Goal: Book appointment/travel/reservation

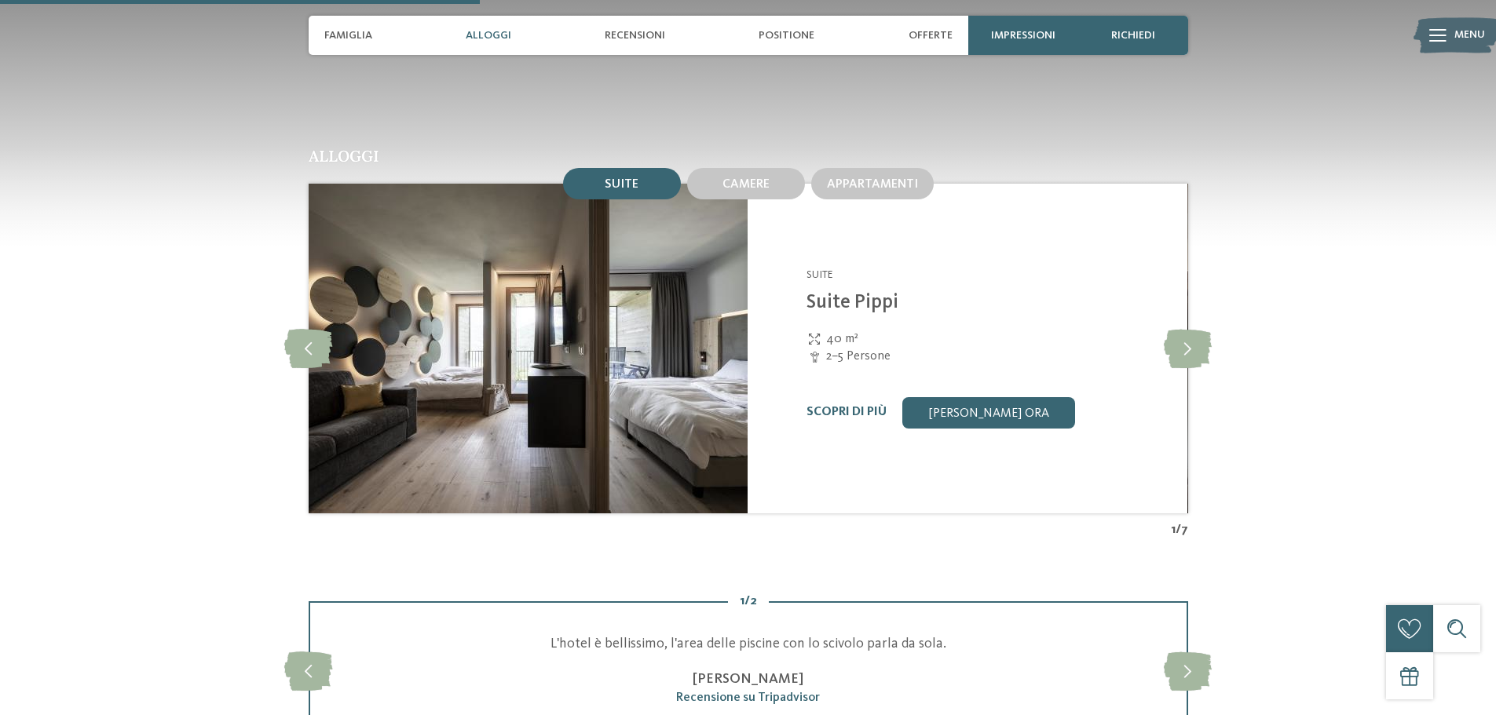
scroll to position [1727, 0]
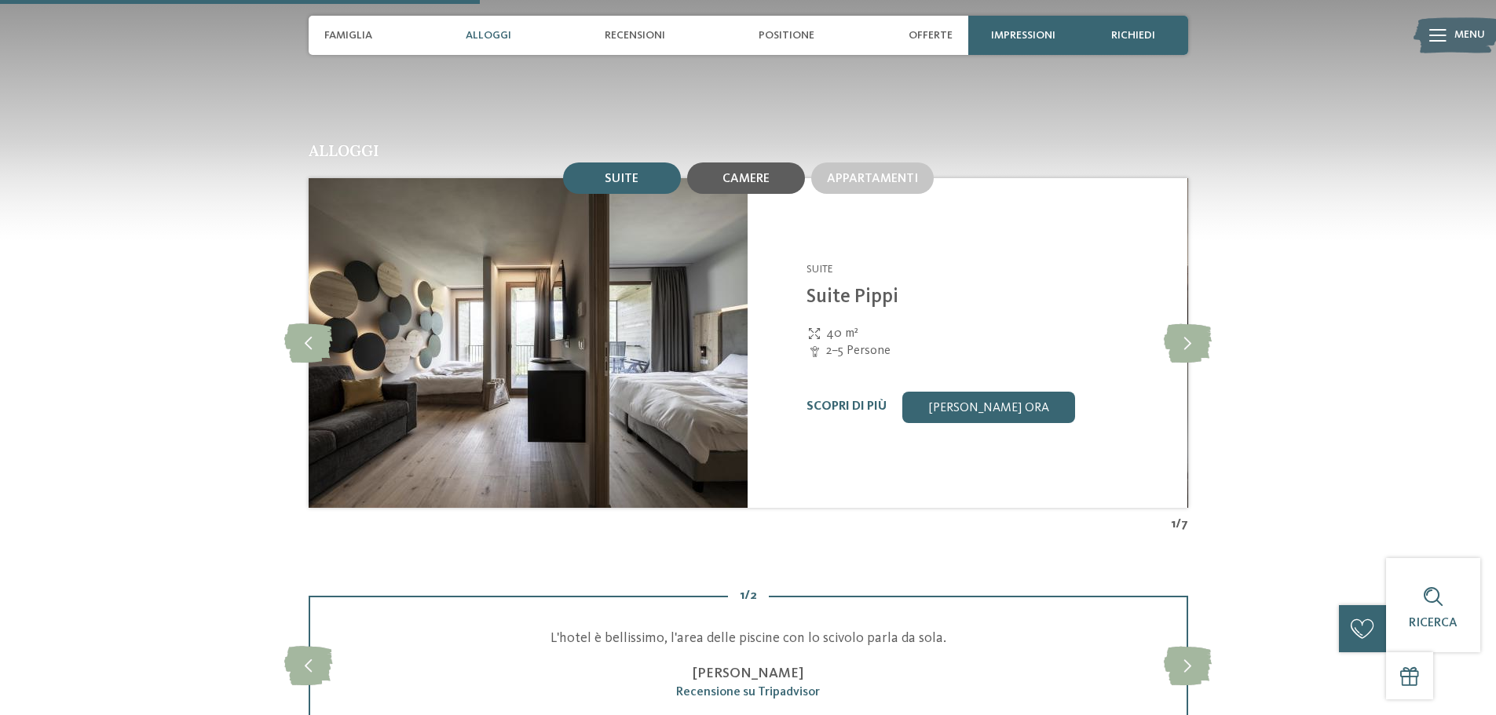
click at [730, 174] on span "Camere" at bounding box center [745, 179] width 47 height 13
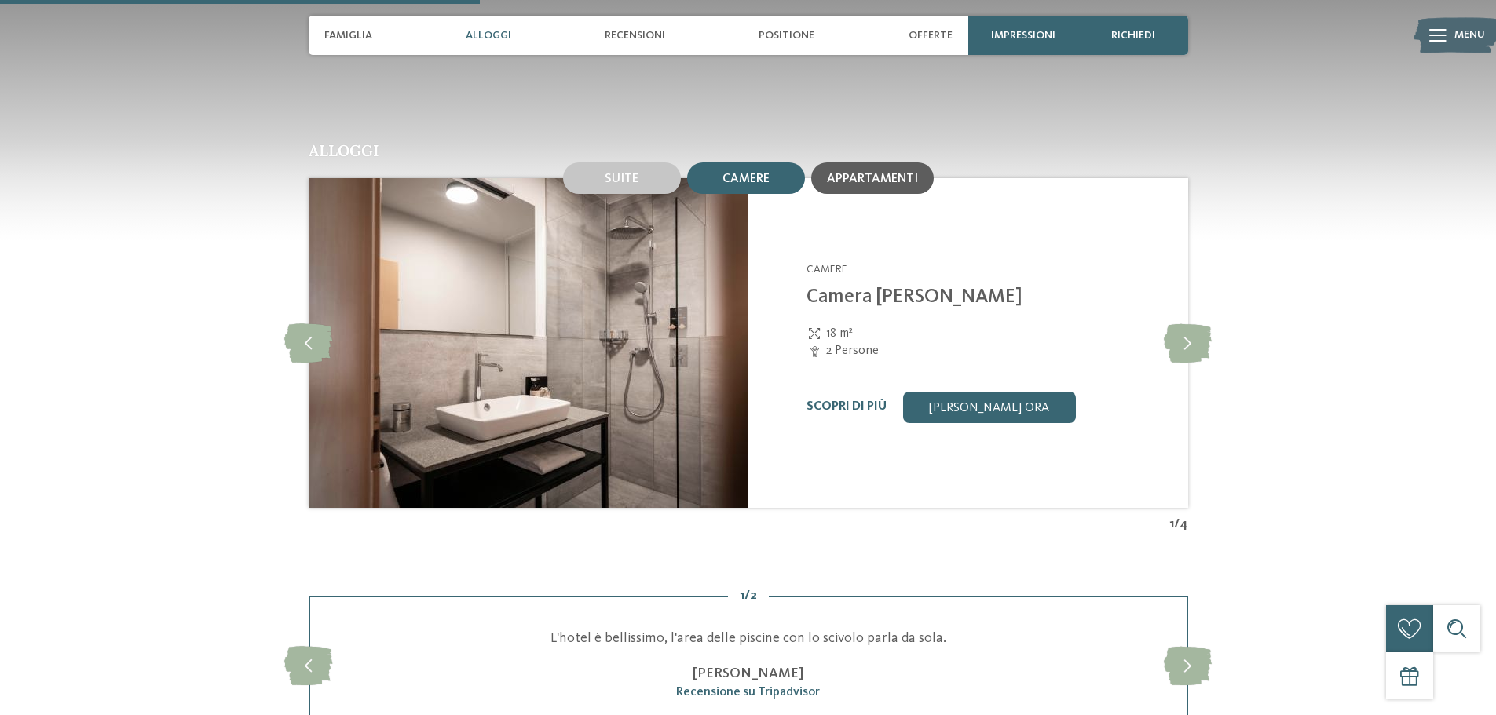
click at [837, 173] on span "Appartamenti" at bounding box center [872, 179] width 91 height 13
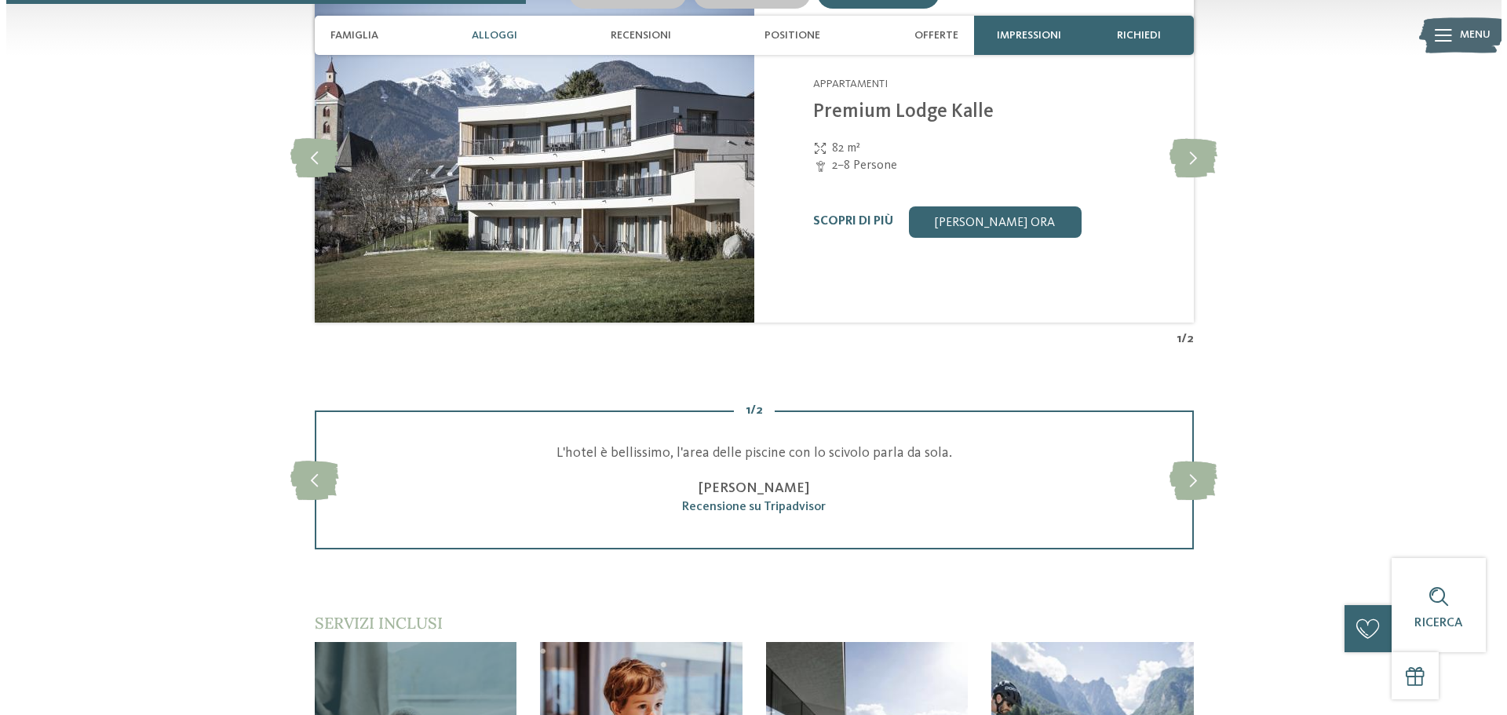
scroll to position [1884, 0]
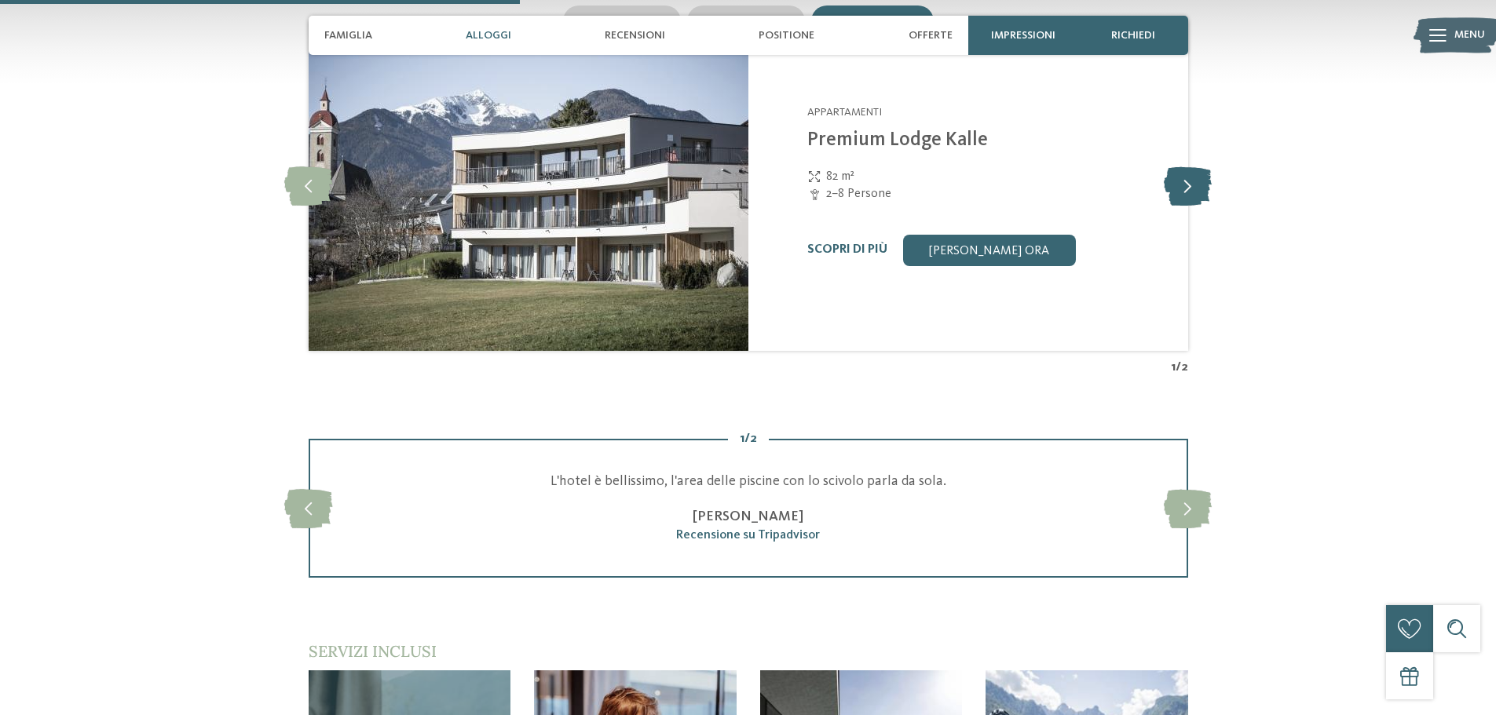
click at [1185, 185] on icon at bounding box center [1188, 185] width 48 height 39
click at [312, 199] on icon at bounding box center [308, 185] width 48 height 39
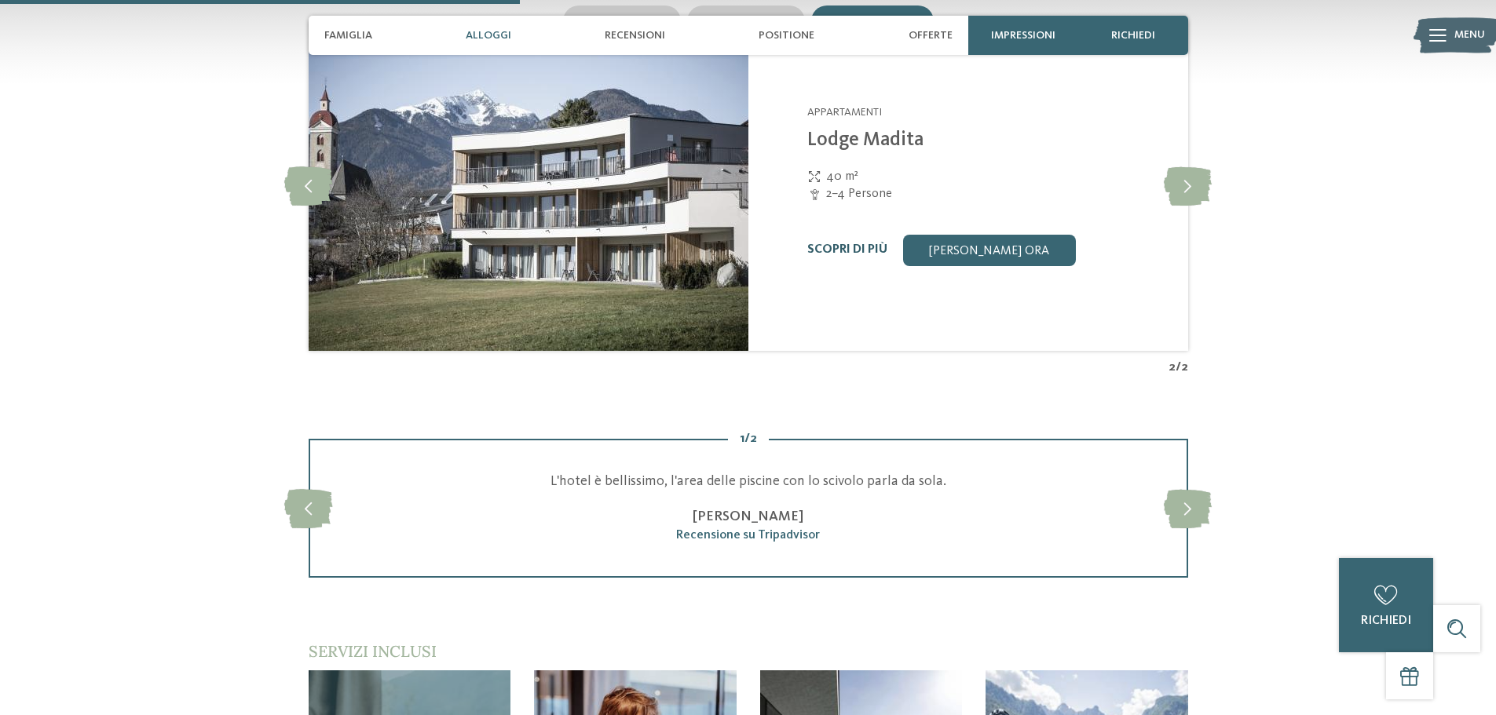
click at [850, 250] on link "Scopri di più" at bounding box center [847, 249] width 80 height 13
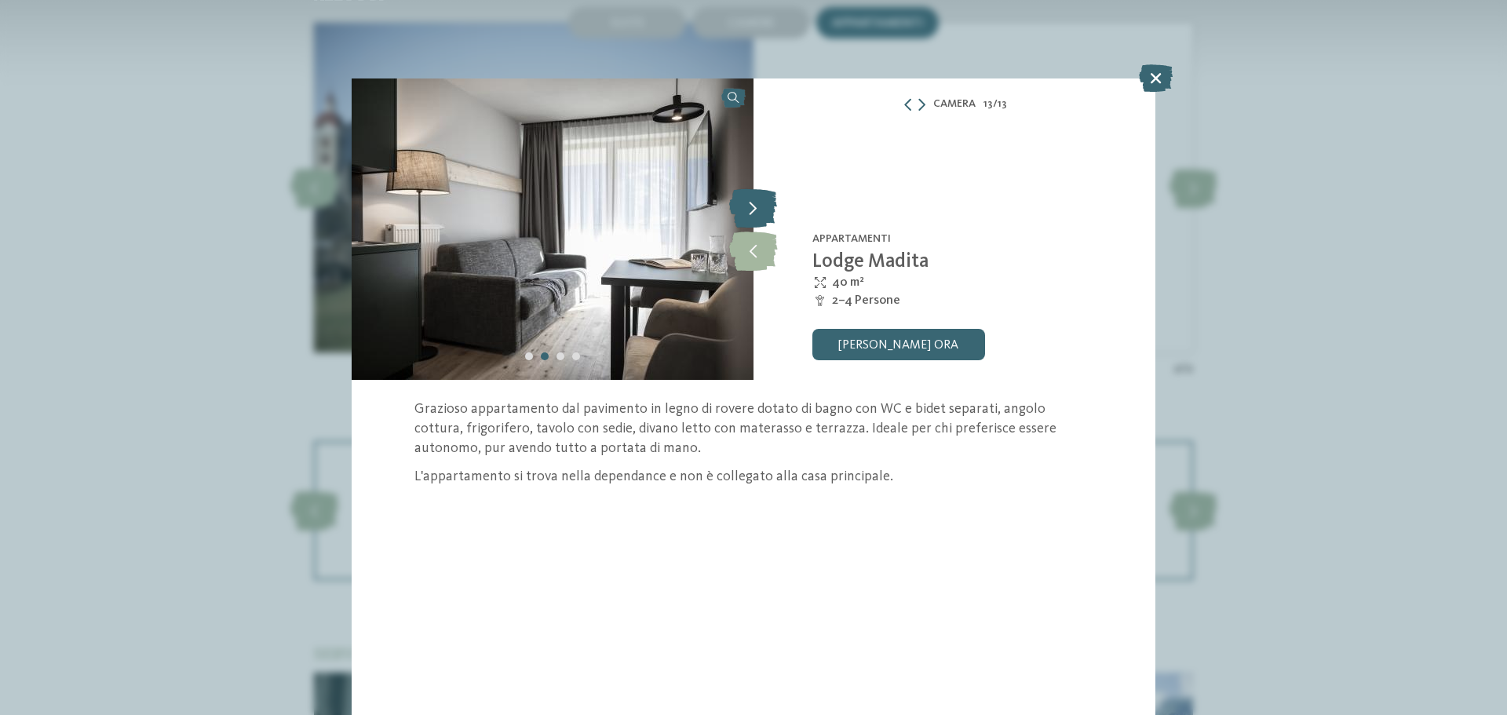
click at [747, 212] on icon at bounding box center [753, 207] width 48 height 39
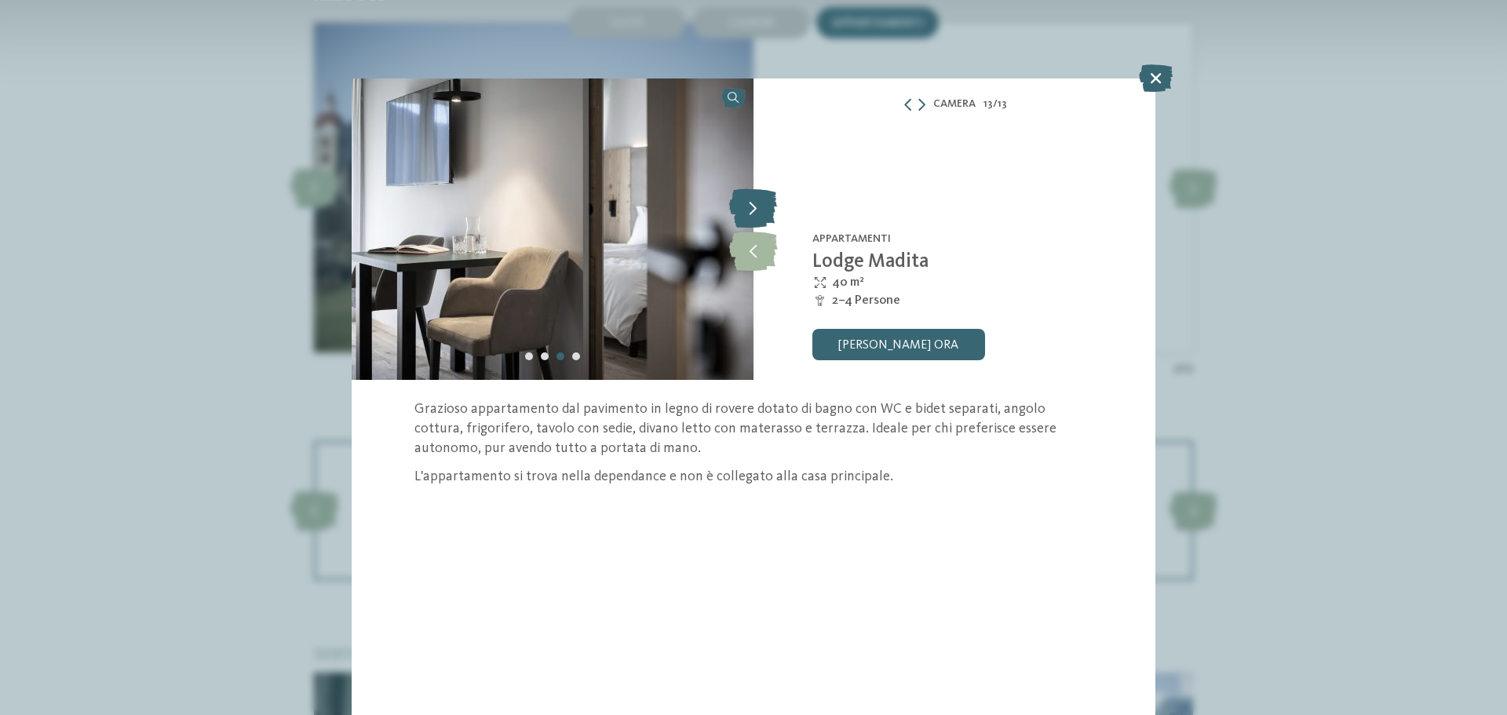
click at [747, 212] on icon at bounding box center [753, 207] width 48 height 39
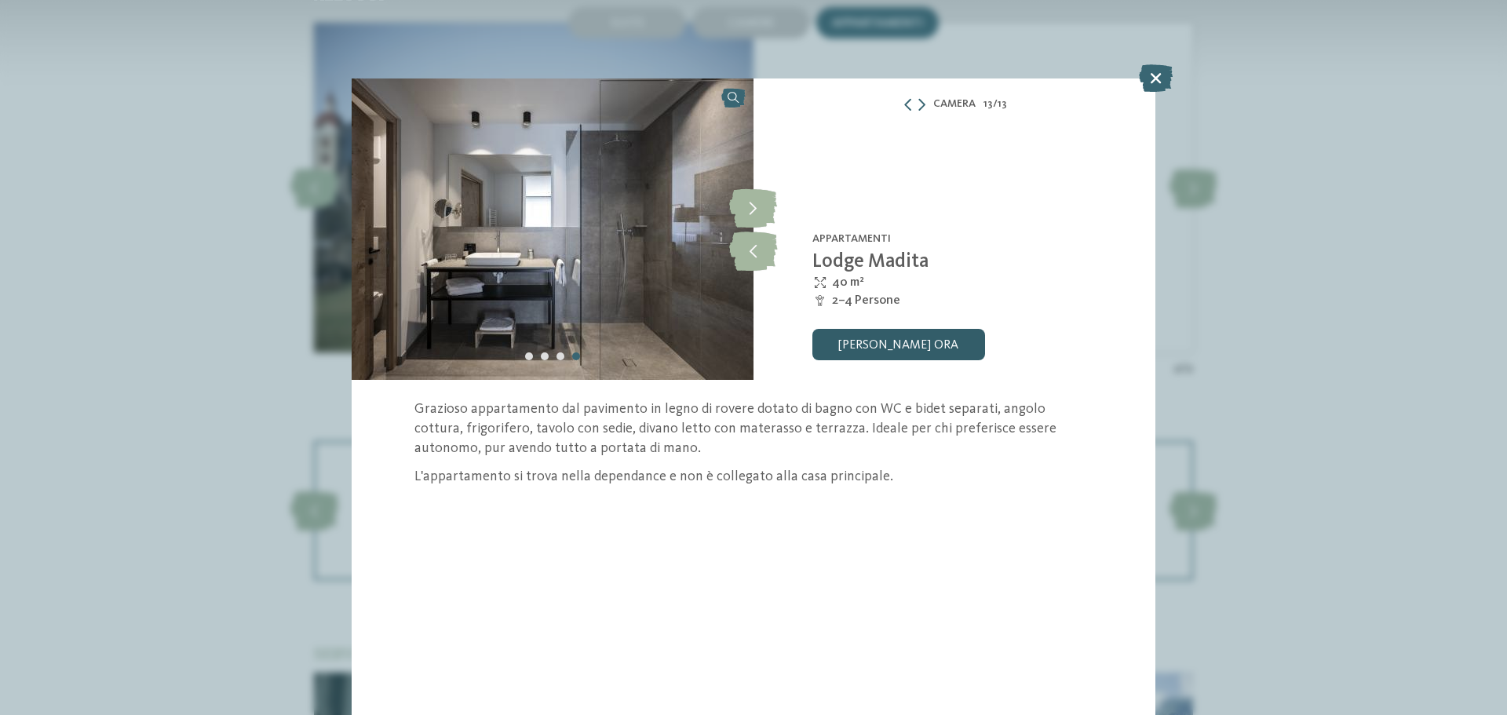
click at [909, 349] on link "[PERSON_NAME] ora" at bounding box center [899, 344] width 173 height 31
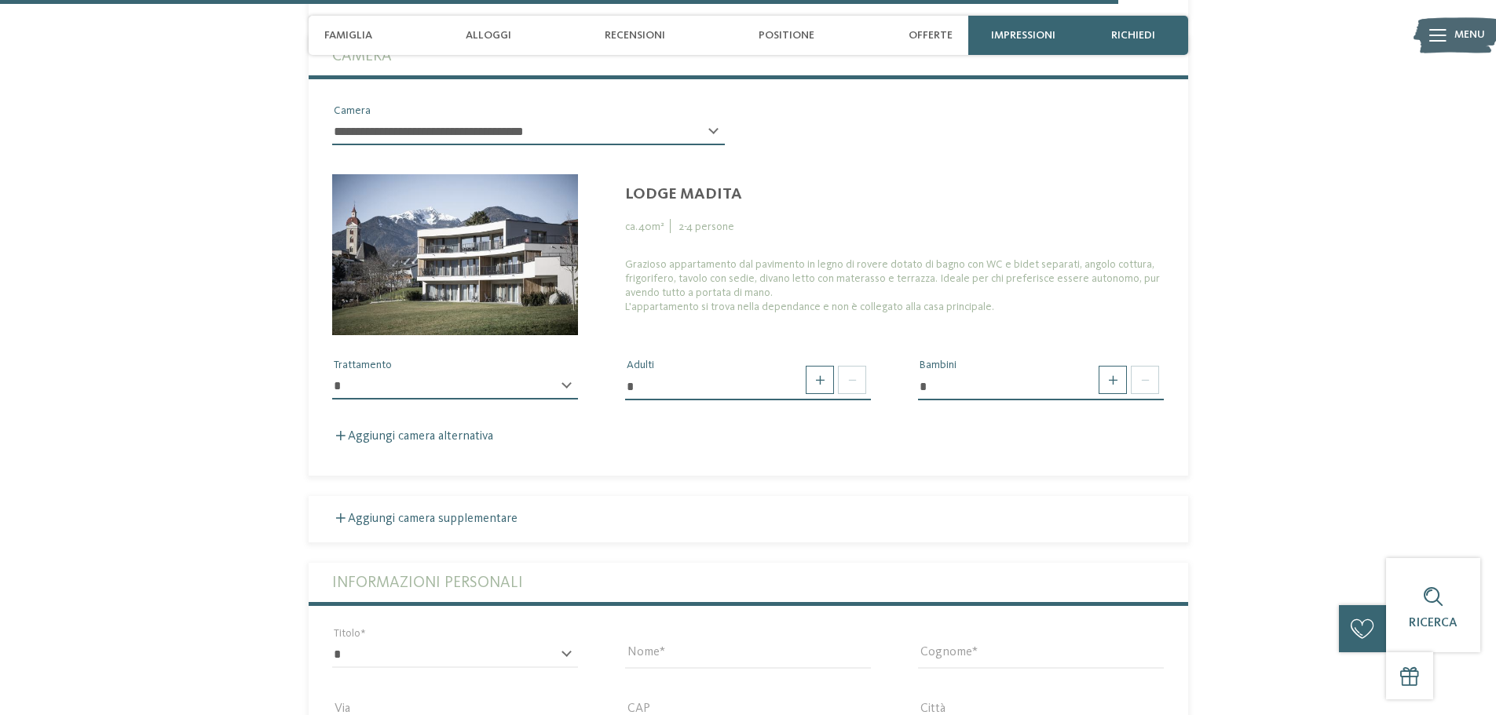
scroll to position [4600, 0]
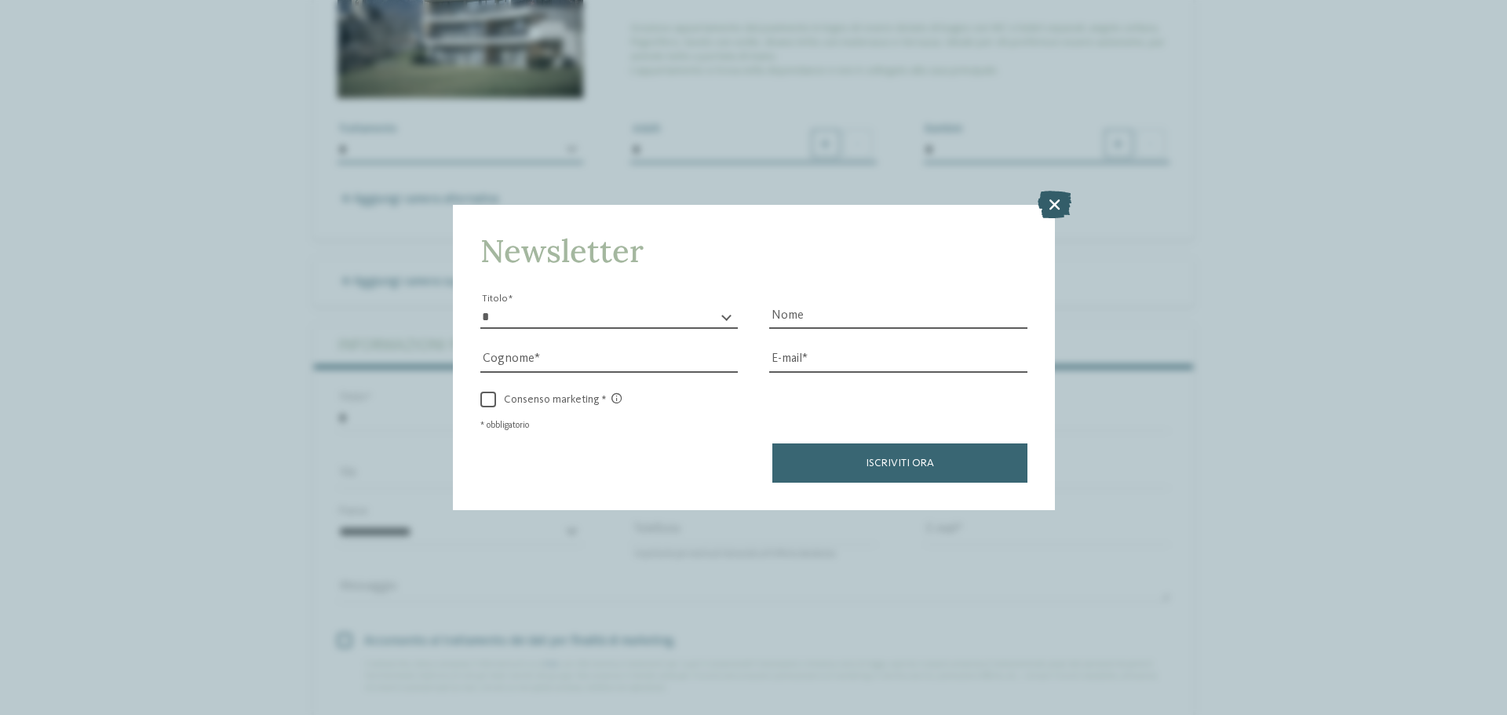
click at [1059, 206] on icon at bounding box center [1055, 204] width 34 height 27
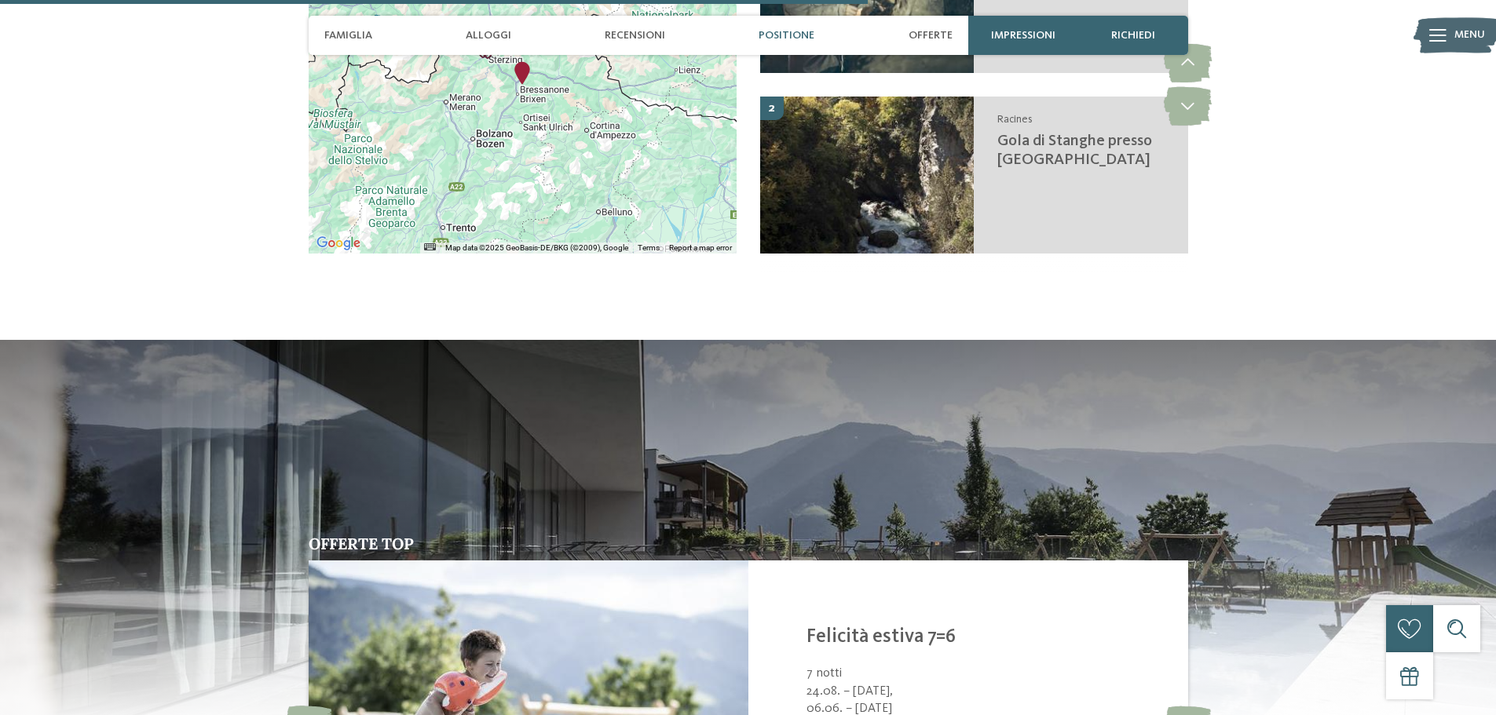
scroll to position [2951, 0]
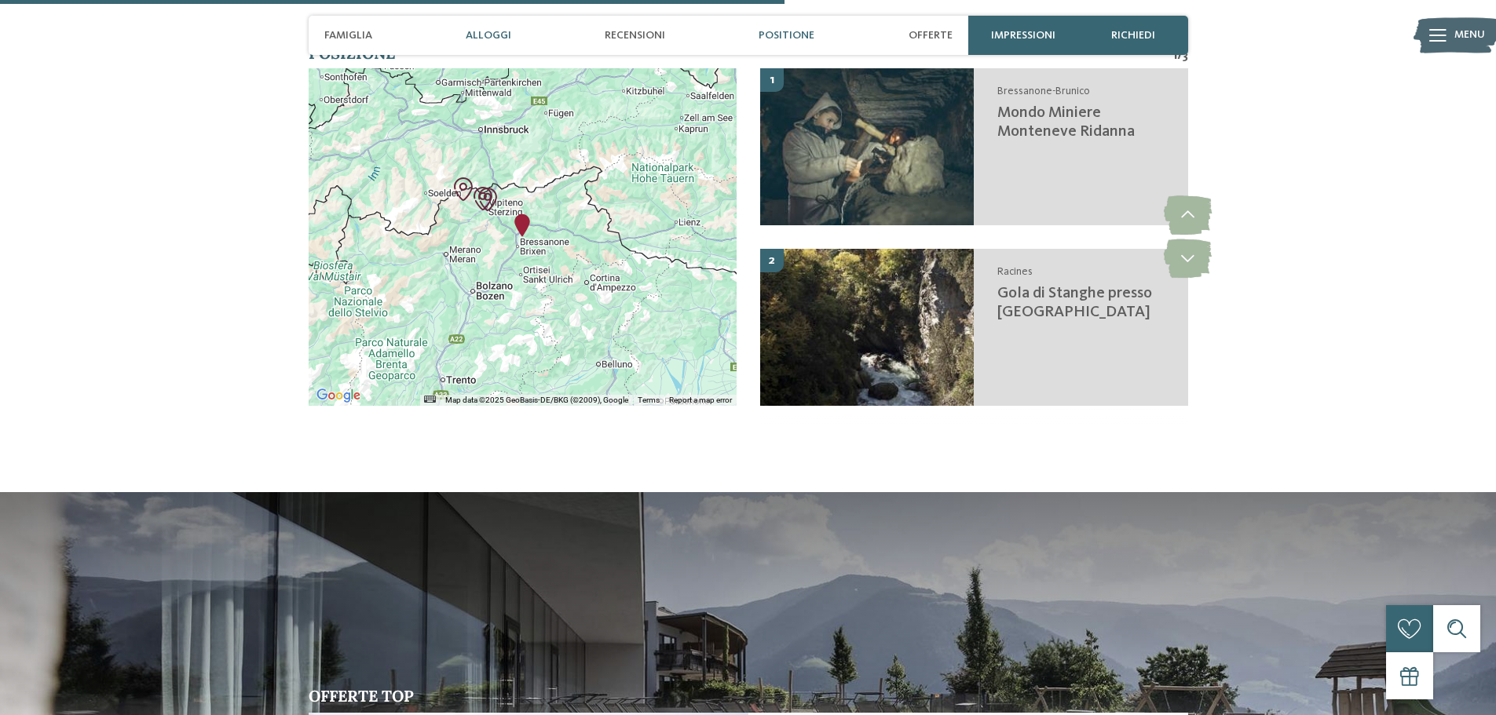
click at [480, 35] on span "Alloggi" at bounding box center [489, 35] width 46 height 13
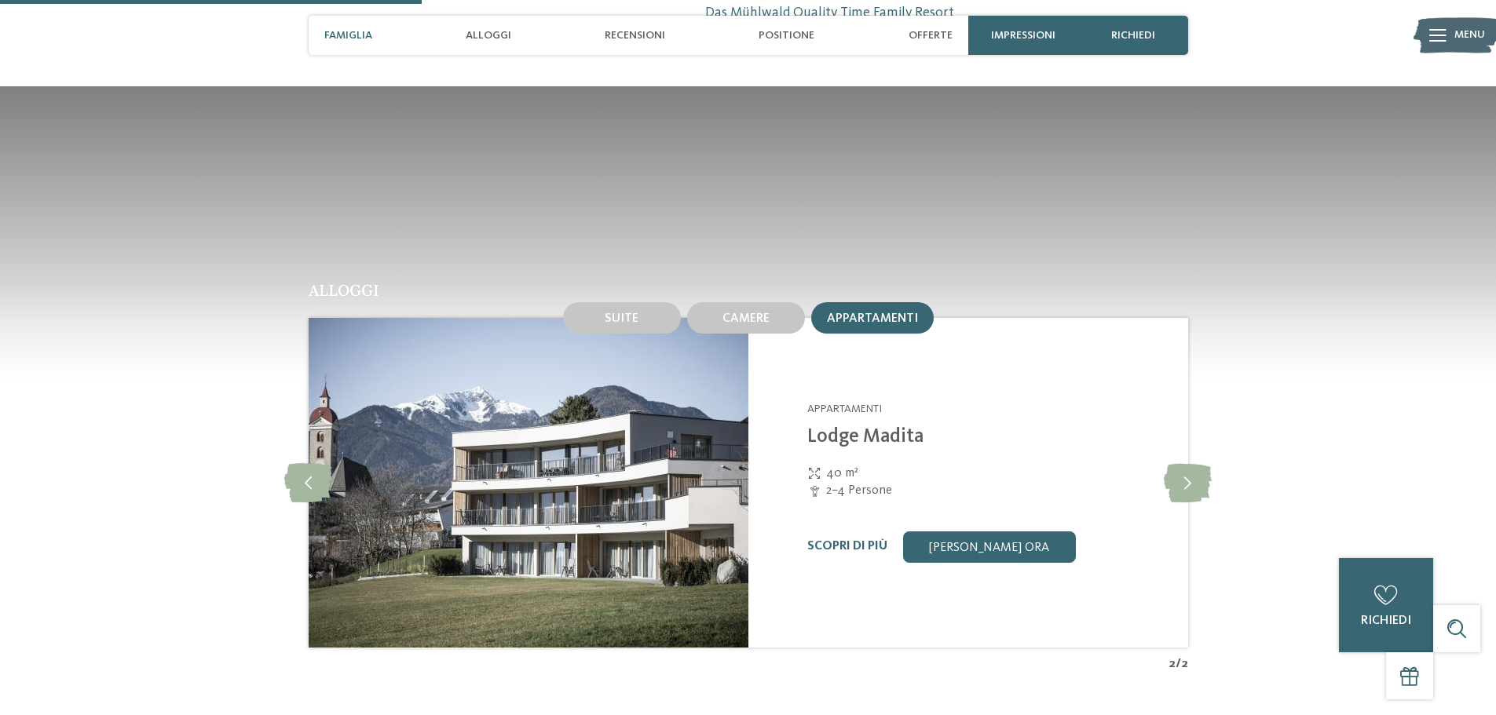
click at [323, 33] on div "Famiglia" at bounding box center [348, 35] width 64 height 39
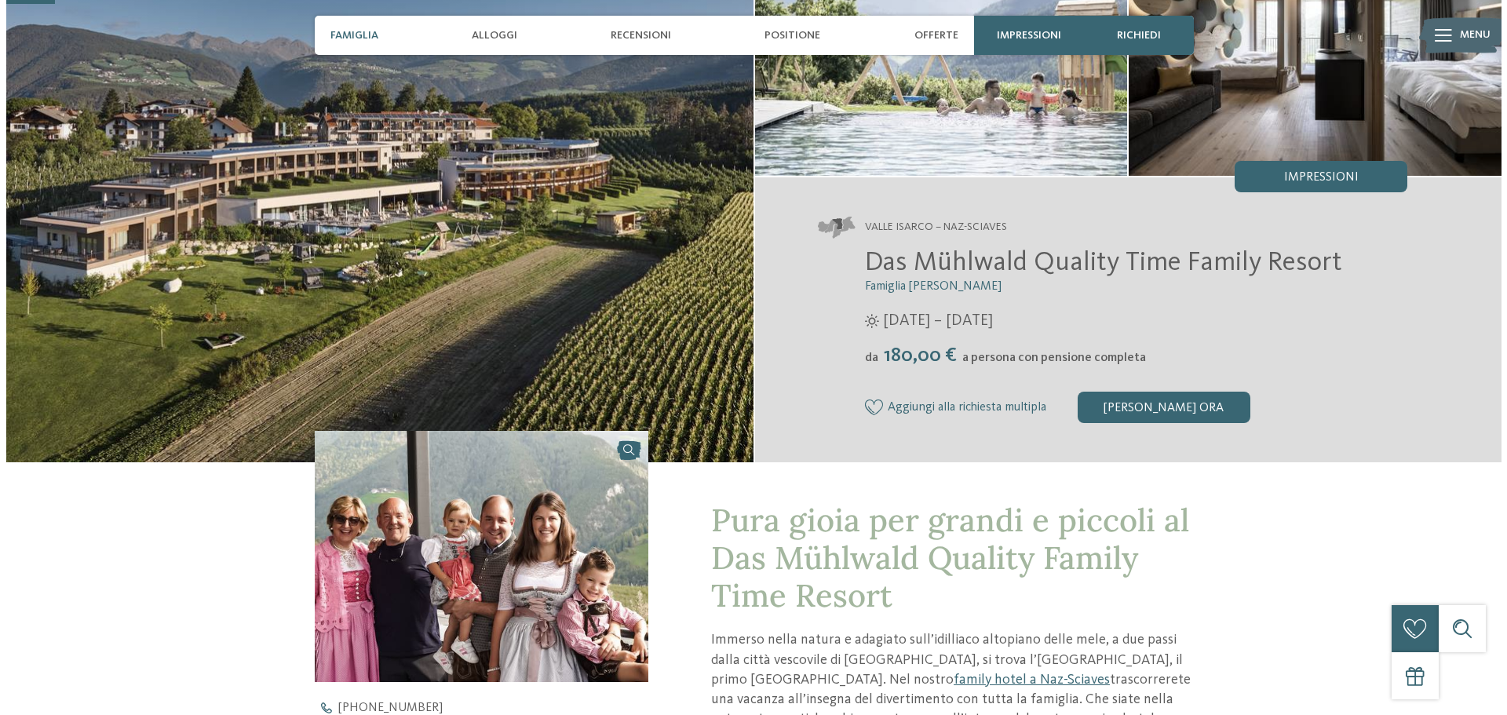
scroll to position [157, 0]
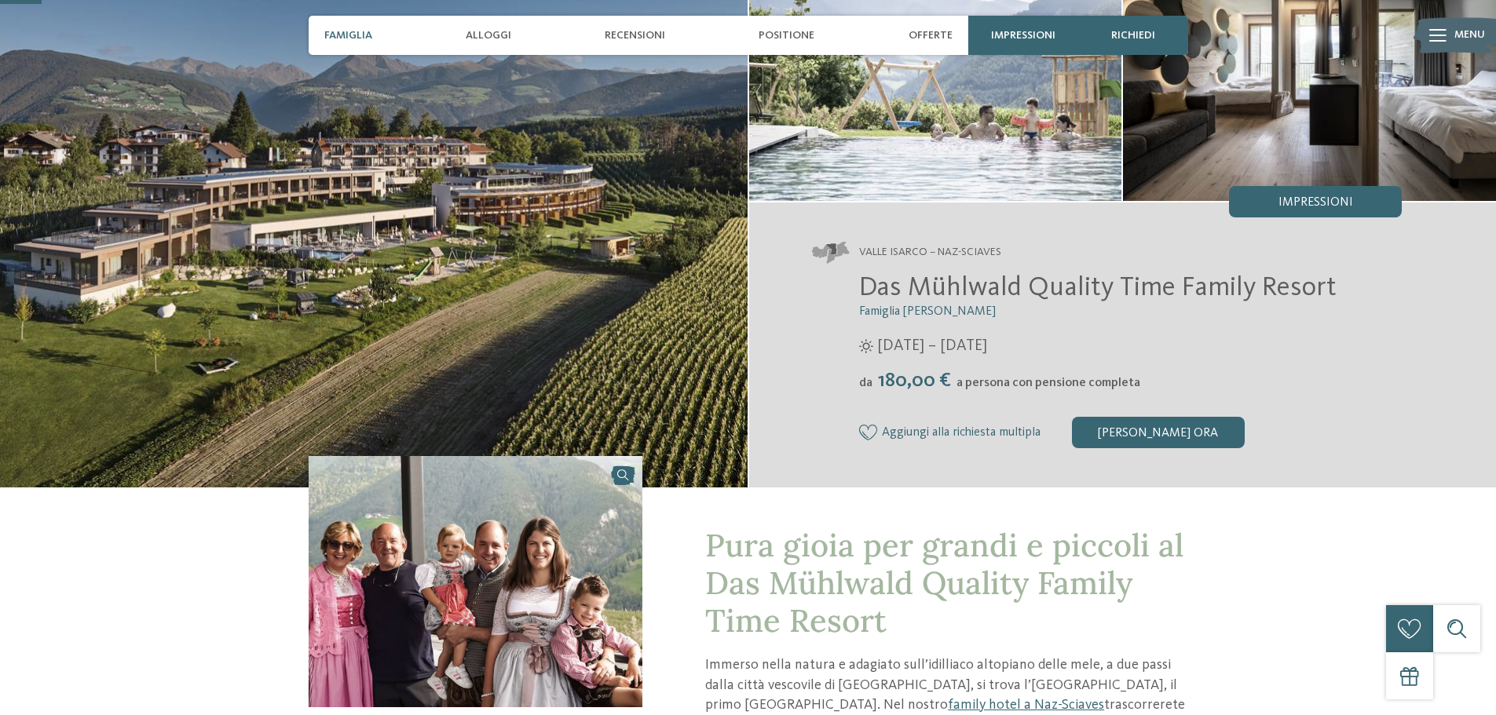
click at [1437, 35] on icon at bounding box center [1437, 35] width 17 height 13
